Goal: Information Seeking & Learning: Learn about a topic

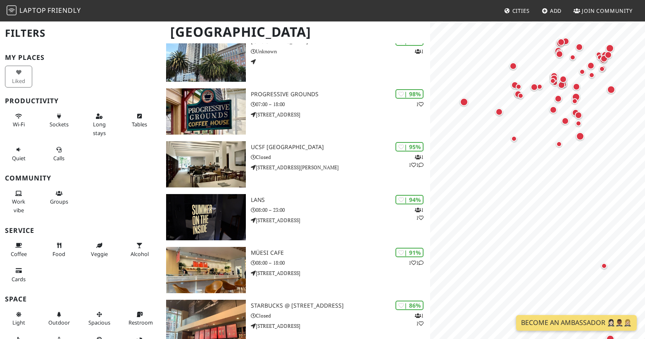
scroll to position [92, 0]
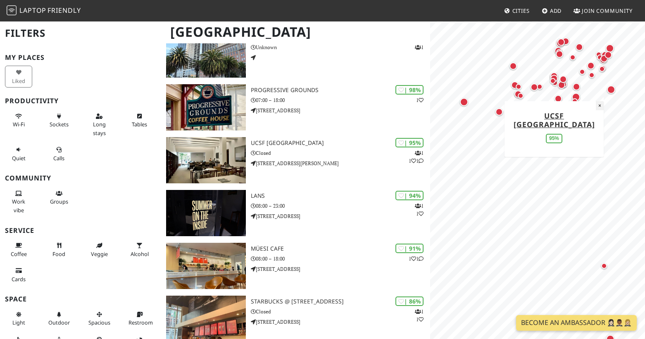
click at [601, 109] on button "×" at bounding box center [599, 105] width 8 height 9
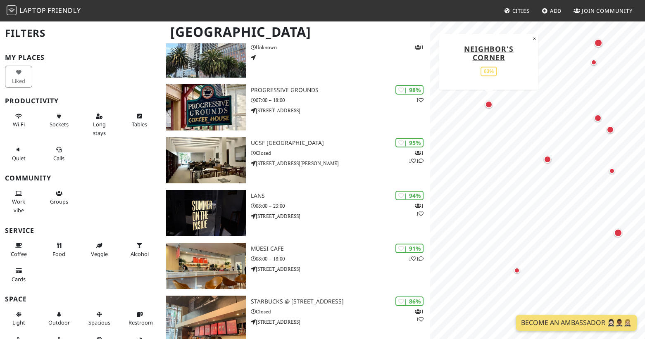
click at [488, 103] on div "Map marker" at bounding box center [488, 104] width 7 height 7
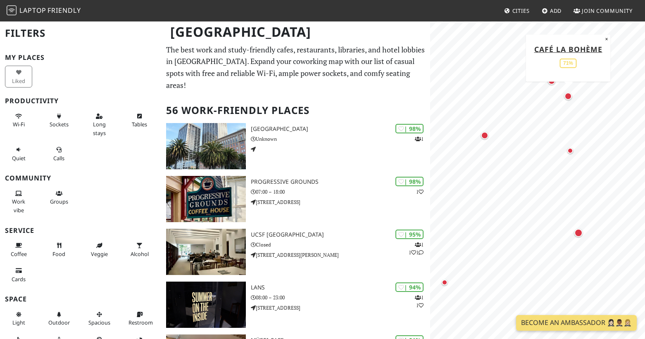
click at [567, 96] on div "Map marker" at bounding box center [567, 95] width 7 height 7
